Goal: Go to known website: Access a specific website the user already knows

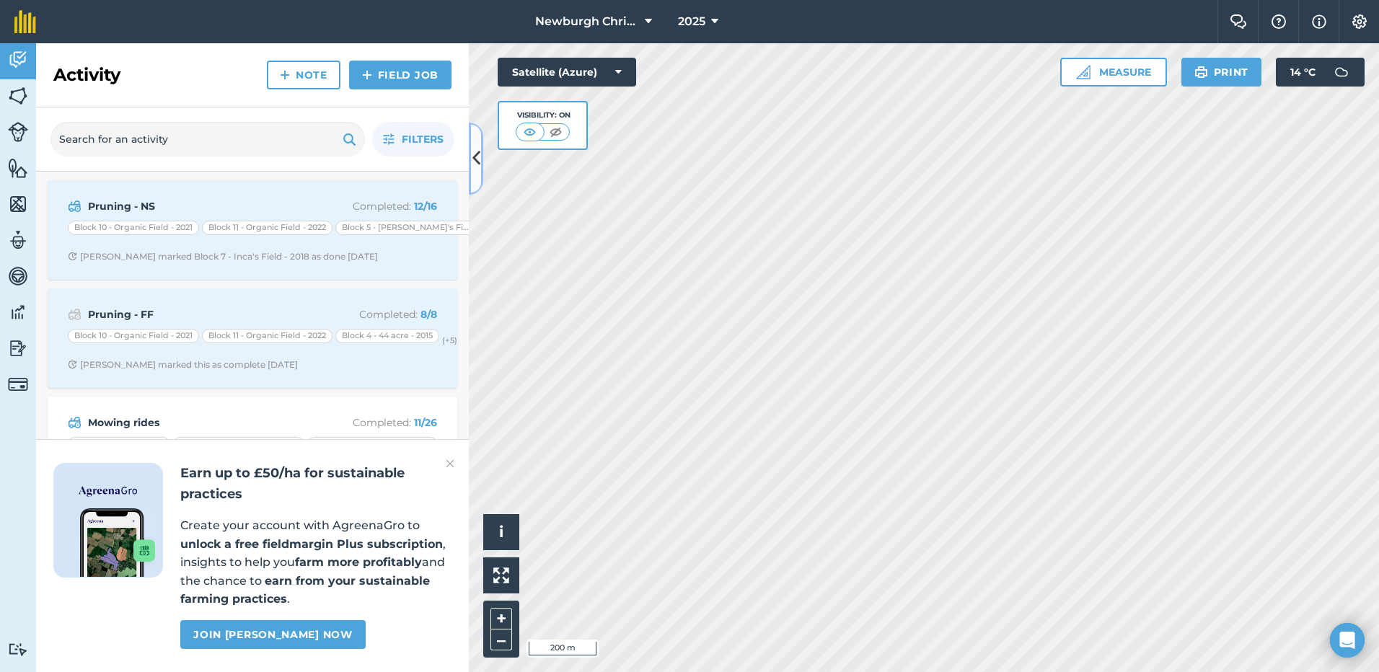
click at [475, 171] on icon at bounding box center [476, 158] width 8 height 25
